Goal: Task Accomplishment & Management: Check status

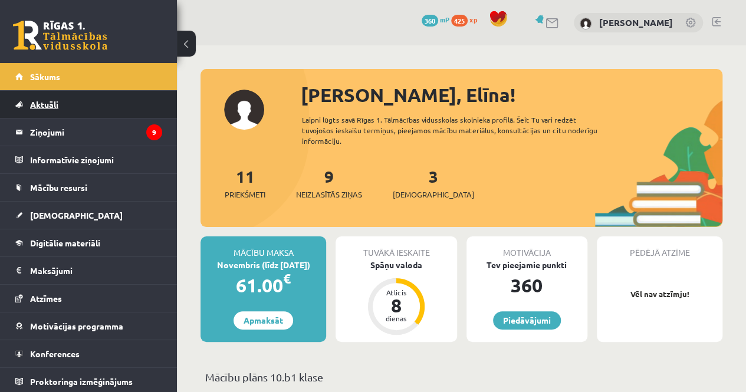
click at [61, 110] on link "Aktuāli" at bounding box center [88, 104] width 147 height 27
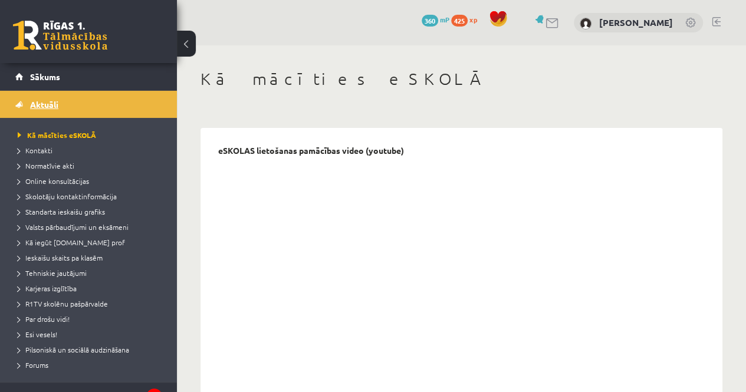
click at [49, 106] on span "Aktuāli" at bounding box center [44, 104] width 28 height 11
click at [41, 69] on link "Sākums" at bounding box center [88, 76] width 147 height 27
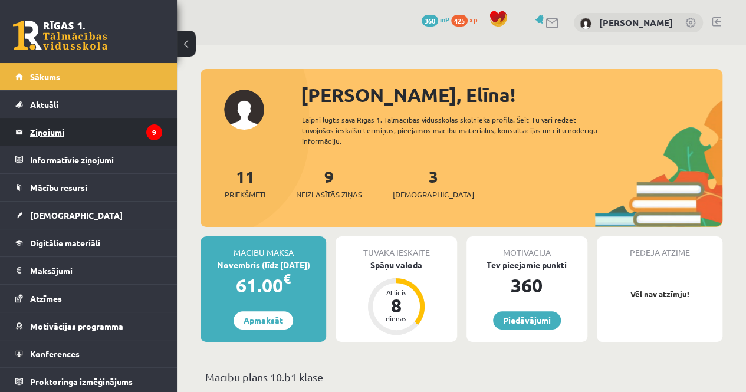
click at [53, 131] on legend "Ziņojumi 9" at bounding box center [96, 131] width 132 height 27
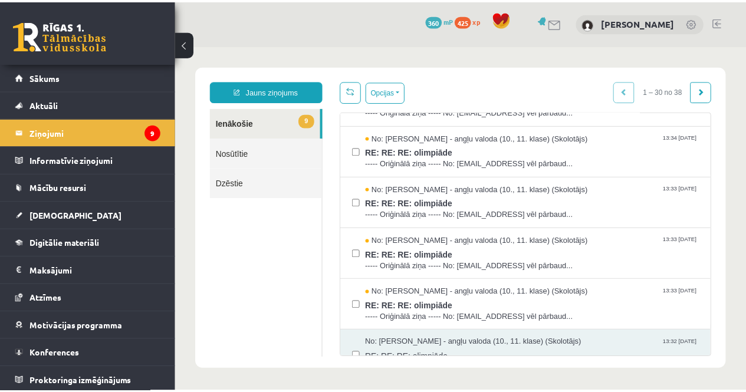
scroll to position [354, 0]
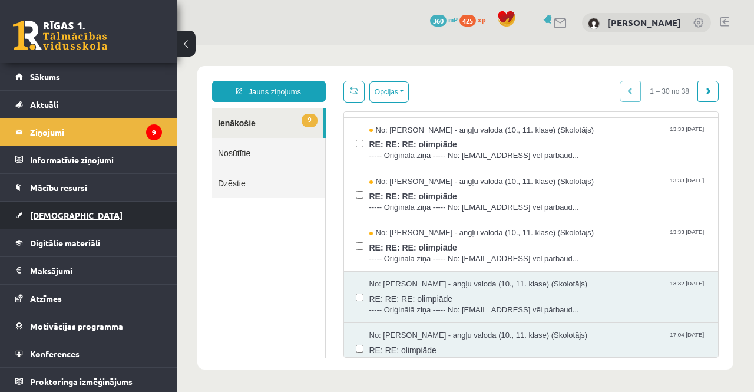
click at [60, 213] on span "[DEMOGRAPHIC_DATA]" at bounding box center [76, 215] width 93 height 11
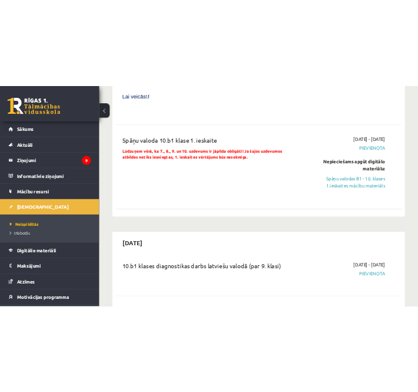
scroll to position [707, 0]
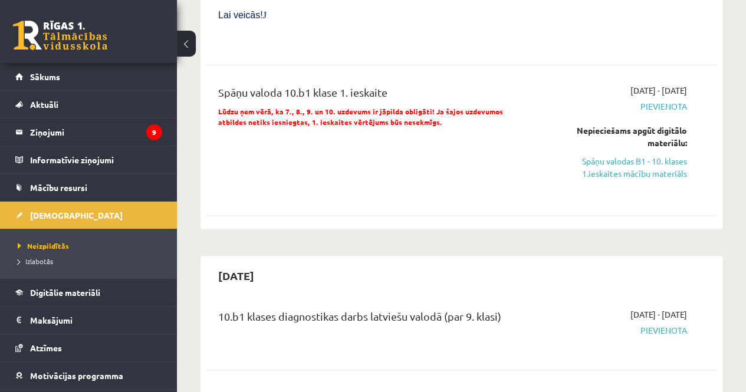
drag, startPoint x: 284, startPoint y: 254, endPoint x: 268, endPoint y: 276, distance: 27.8
drag, startPoint x: 268, startPoint y: 276, endPoint x: 354, endPoint y: 272, distance: 86.1
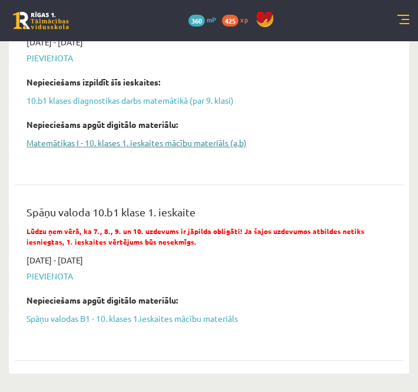
drag, startPoint x: 255, startPoint y: 145, endPoint x: 293, endPoint y: 85, distance: 71.1
drag, startPoint x: 293, startPoint y: 85, endPoint x: 304, endPoint y: 70, distance: 18.3
drag, startPoint x: 304, startPoint y: 70, endPoint x: 300, endPoint y: 53, distance: 17.5
click at [300, 94] on link "10.b1 klases diagnostikas darbs matemātikā (par 9. klasi)" at bounding box center [201, 100] width 348 height 12
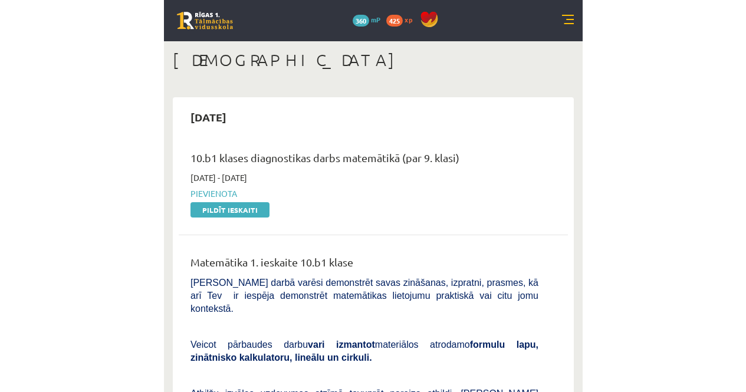
scroll to position [137, 0]
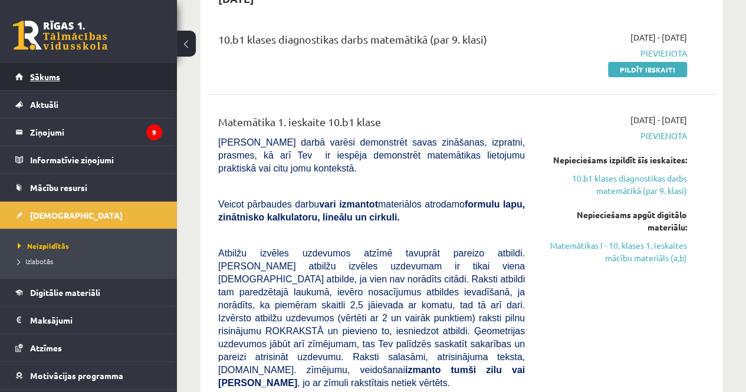
click at [28, 73] on link "Sākums" at bounding box center [88, 76] width 147 height 27
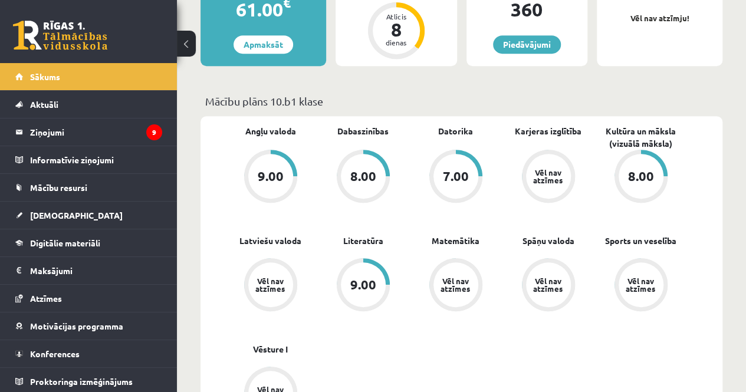
scroll to position [295, 0]
